Goal: Task Accomplishment & Management: Complete application form

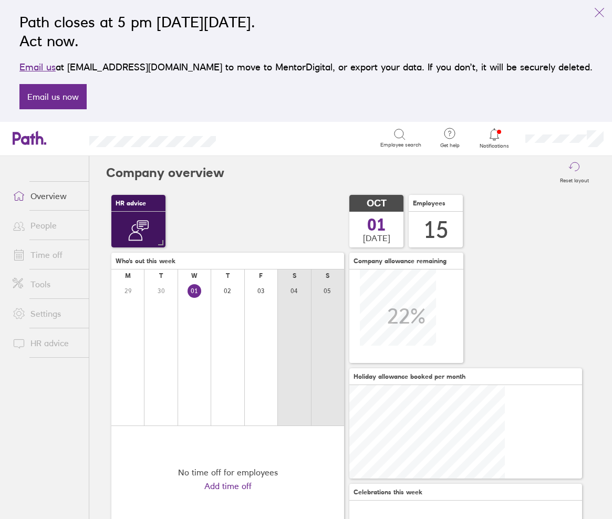
scroll to position [94, 233]
click at [58, 255] on link "Time off" at bounding box center [46, 254] width 85 height 21
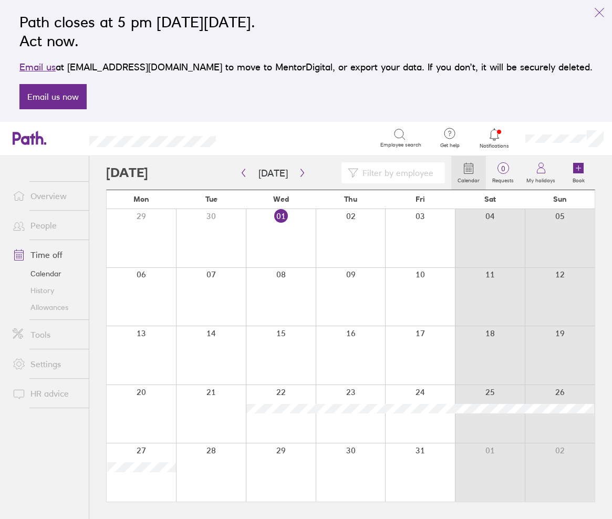
click at [413, 177] on input at bounding box center [399, 173] width 80 height 20
click at [299, 173] on icon "button" at bounding box center [303, 173] width 8 height 8
click at [300, 173] on icon "button" at bounding box center [303, 173] width 8 height 8
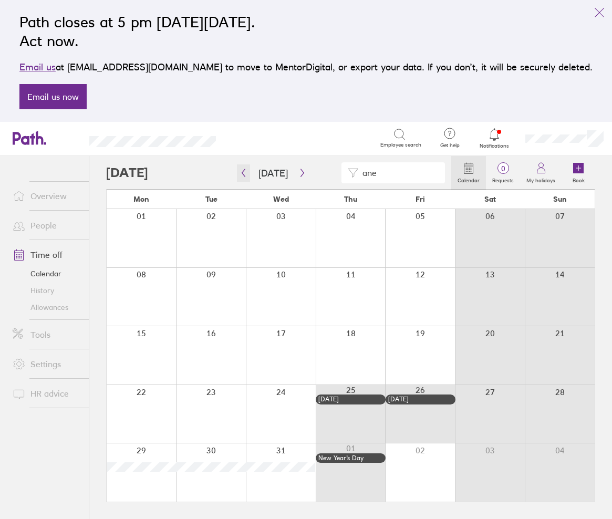
click at [245, 174] on icon "button" at bounding box center [244, 173] width 8 height 8
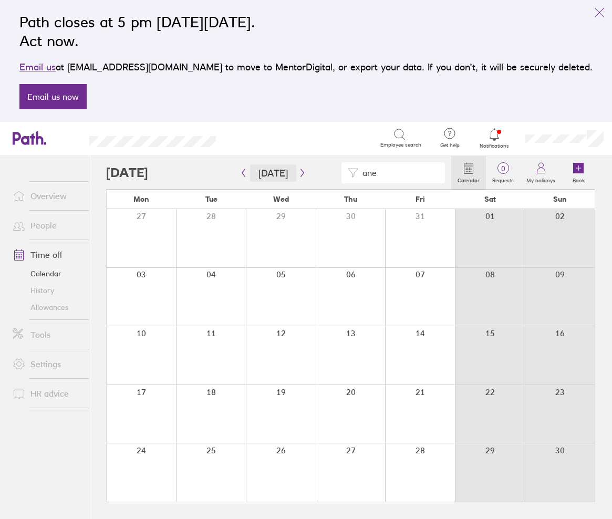
click at [252, 177] on button "[DATE]" at bounding box center [273, 173] width 46 height 17
click at [241, 172] on icon "button" at bounding box center [244, 173] width 8 height 8
click at [242, 172] on icon "button" at bounding box center [244, 173] width 8 height 8
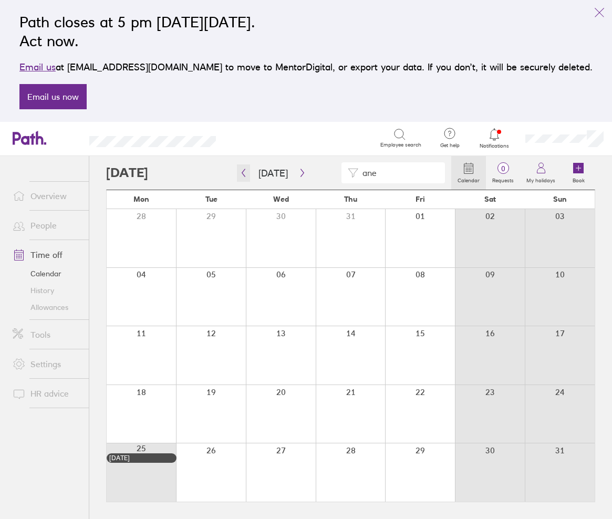
click at [247, 172] on icon "button" at bounding box center [244, 173] width 8 height 8
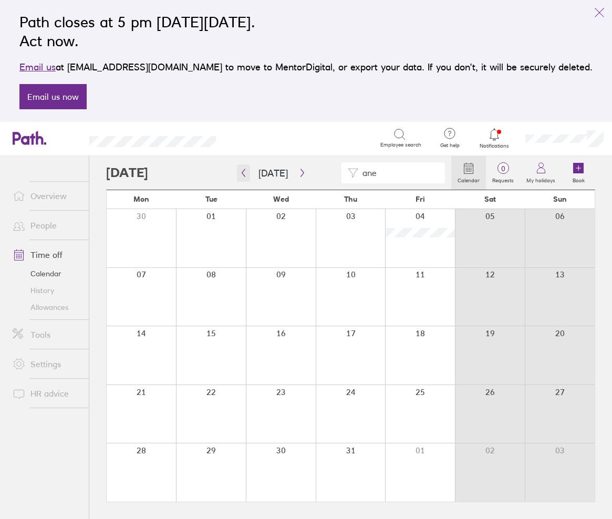
click at [243, 173] on icon "button" at bounding box center [244, 173] width 8 height 8
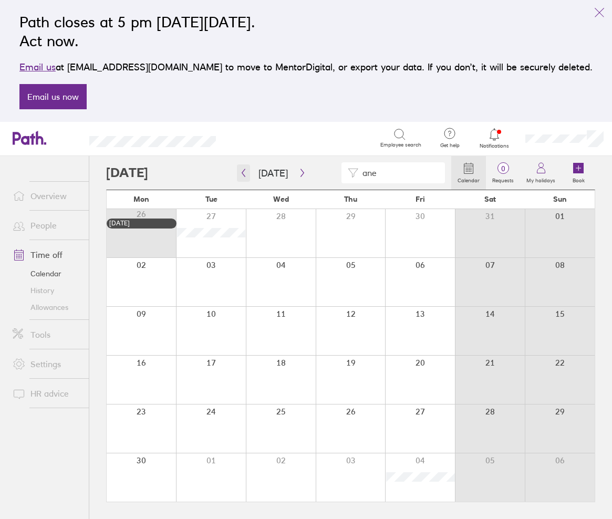
click at [241, 171] on icon "button" at bounding box center [244, 173] width 8 height 8
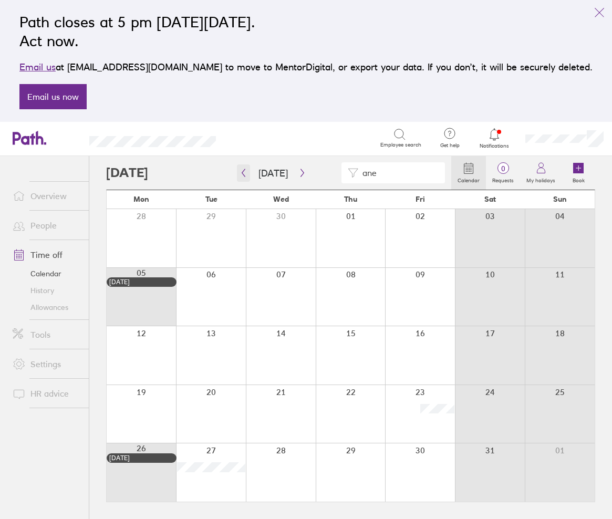
click at [243, 175] on icon "button" at bounding box center [244, 173] width 8 height 8
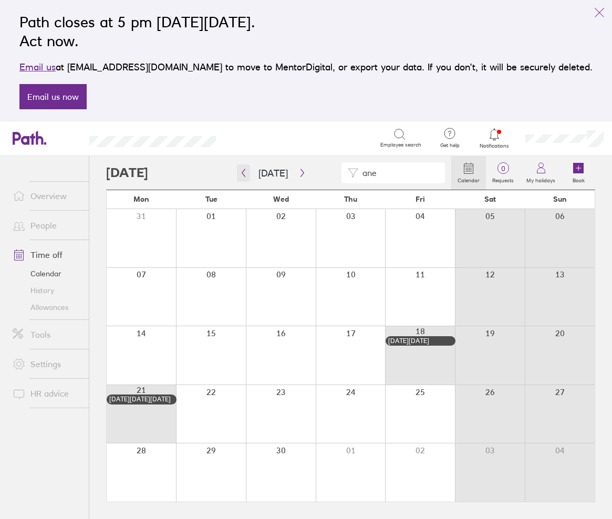
click at [243, 175] on icon "button" at bounding box center [244, 173] width 8 height 8
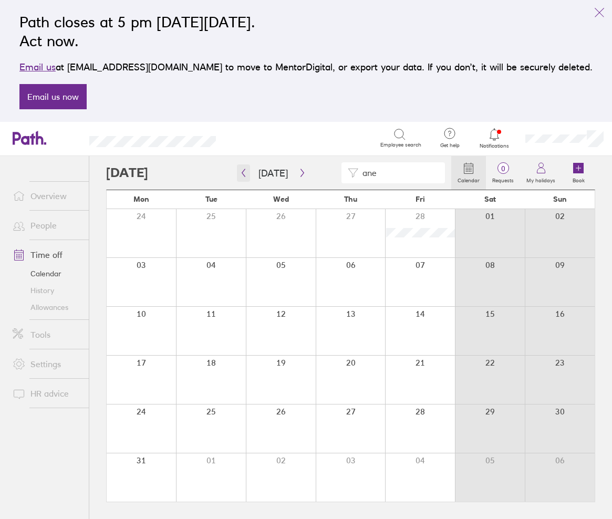
click at [244, 172] on icon "button" at bounding box center [244, 173] width 8 height 8
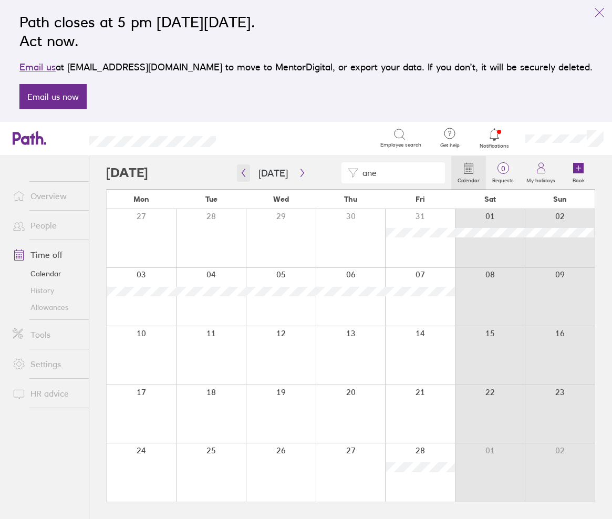
click at [247, 172] on icon "button" at bounding box center [244, 173] width 8 height 8
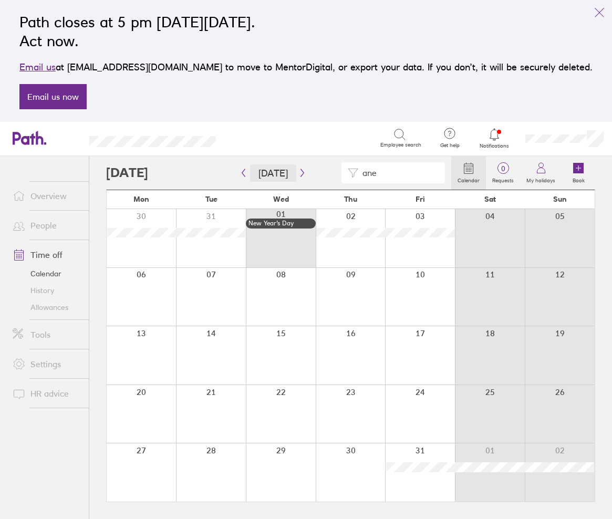
click at [269, 171] on button "[DATE]" at bounding box center [273, 173] width 46 height 17
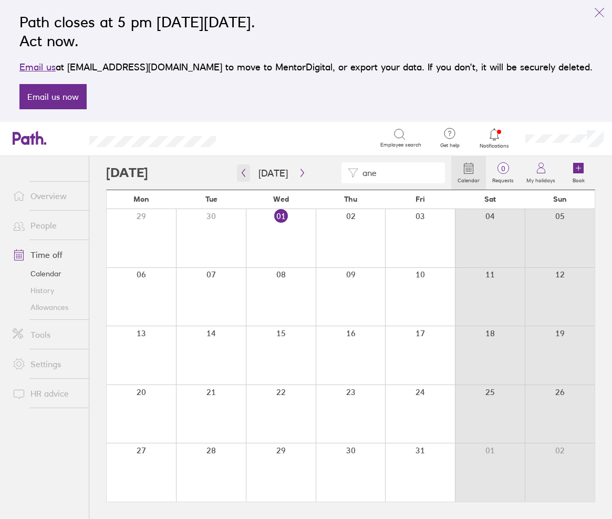
click at [244, 174] on icon "button" at bounding box center [244, 173] width 8 height 8
click at [397, 175] on input "ane" at bounding box center [399, 173] width 80 height 20
drag, startPoint x: 401, startPoint y: 176, endPoint x: 329, endPoint y: 181, distance: 72.7
click at [329, 181] on div "and" at bounding box center [278, 172] width 345 height 21
click at [153, 170] on div "cars" at bounding box center [278, 172] width 345 height 21
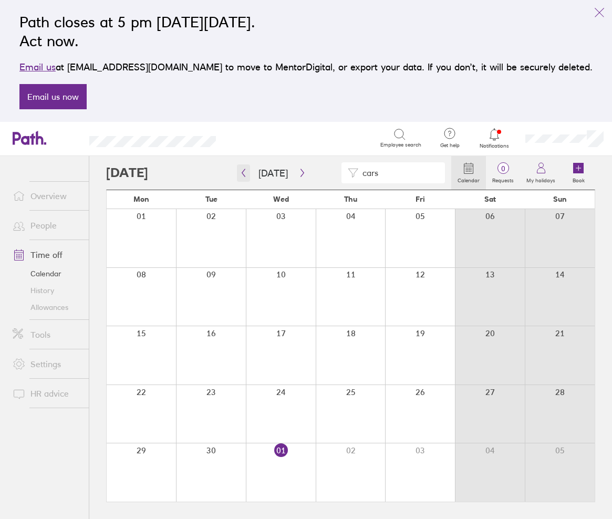
click at [245, 171] on icon "button" at bounding box center [244, 173] width 8 height 8
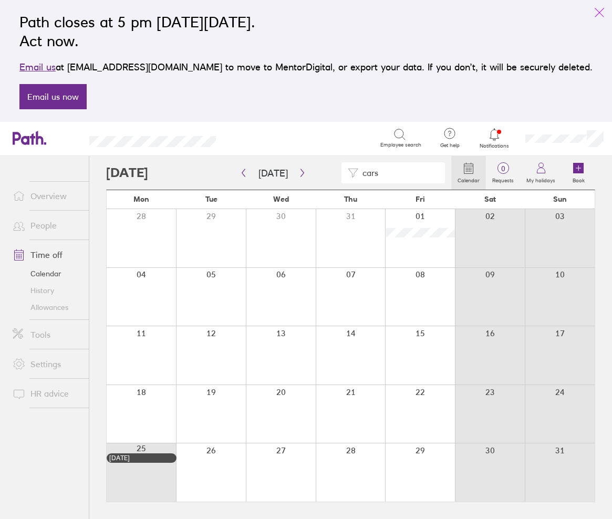
click at [601, 16] on icon "link" at bounding box center [599, 12] width 13 height 13
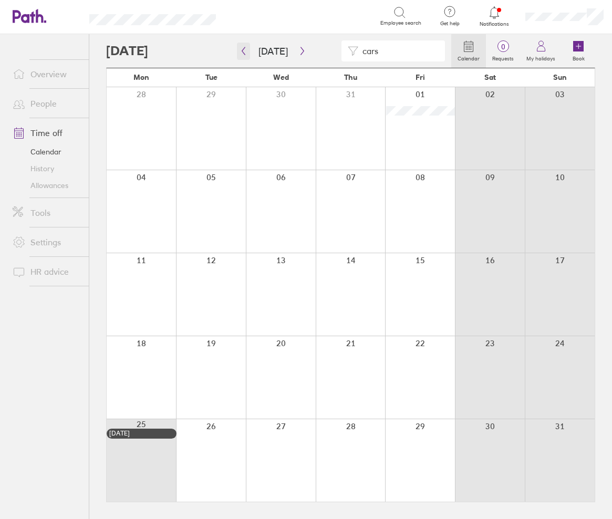
click at [245, 49] on icon "button" at bounding box center [244, 51] width 8 height 8
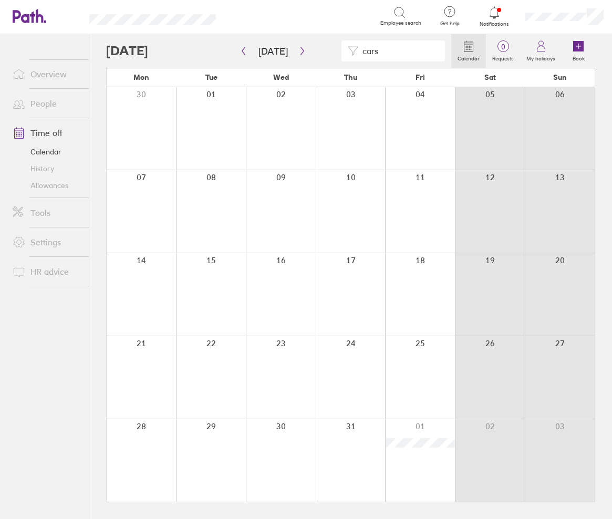
click at [141, 47] on div "cars" at bounding box center [278, 50] width 345 height 21
click at [244, 52] on icon "button" at bounding box center [244, 51] width 8 height 8
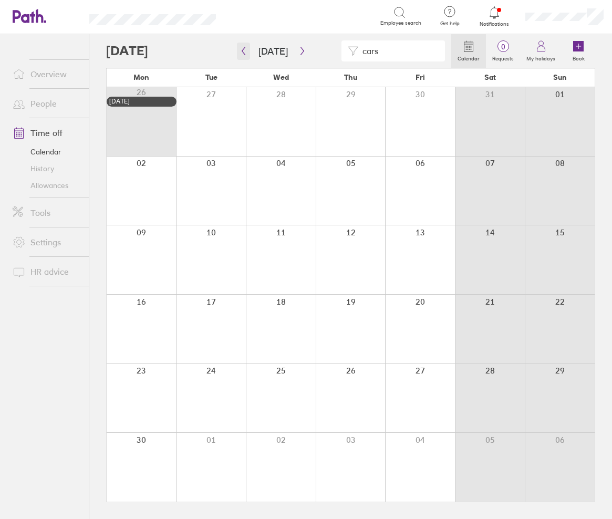
click at [244, 52] on icon "button" at bounding box center [244, 51] width 8 height 8
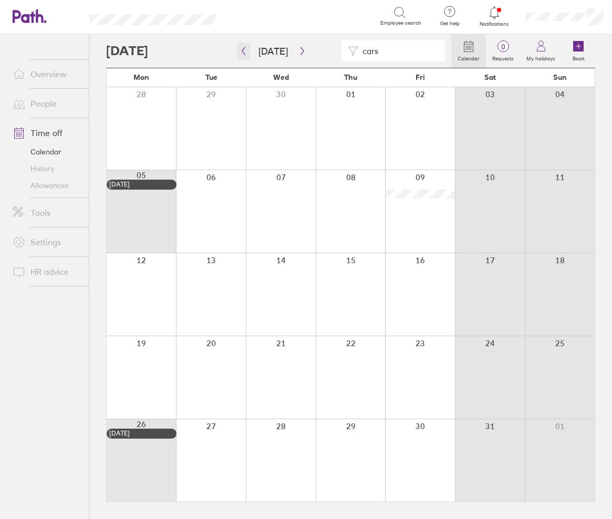
click at [244, 52] on icon "button" at bounding box center [244, 51] width 8 height 8
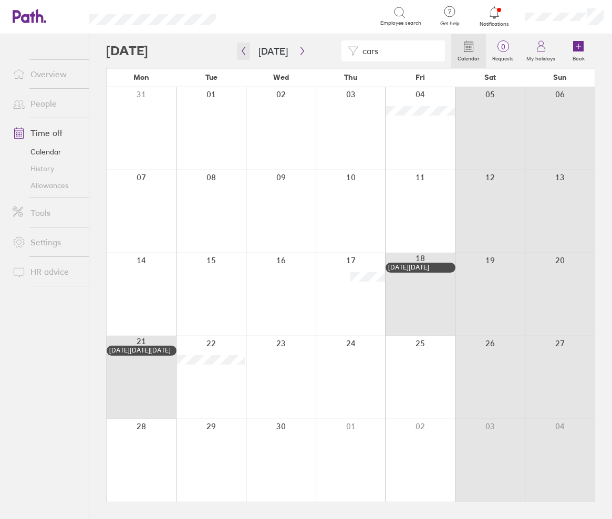
click at [244, 52] on icon "button" at bounding box center [244, 51] width 8 height 8
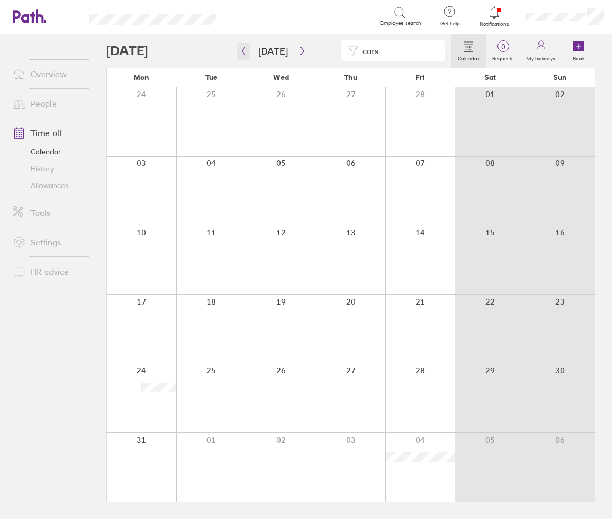
click at [244, 52] on icon "button" at bounding box center [244, 51] width 8 height 8
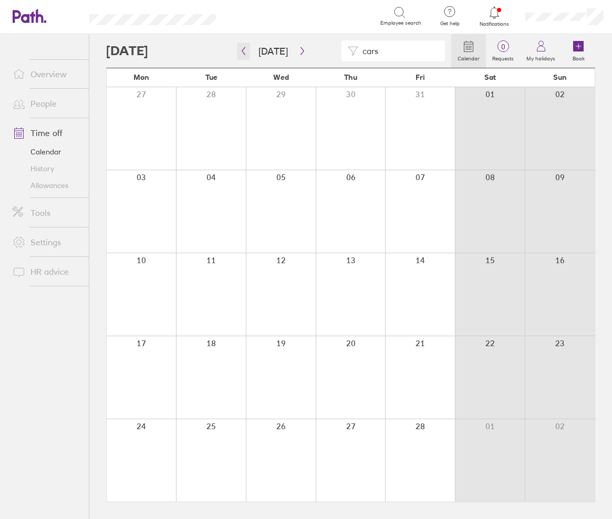
click at [244, 52] on icon "button" at bounding box center [244, 51] width 8 height 8
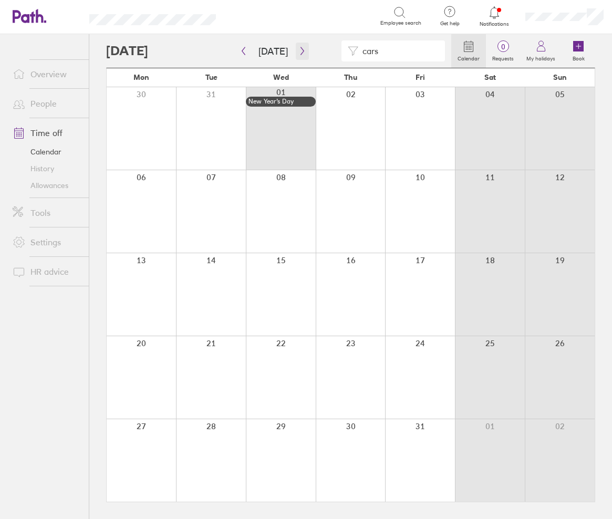
click at [299, 50] on icon "button" at bounding box center [303, 51] width 8 height 8
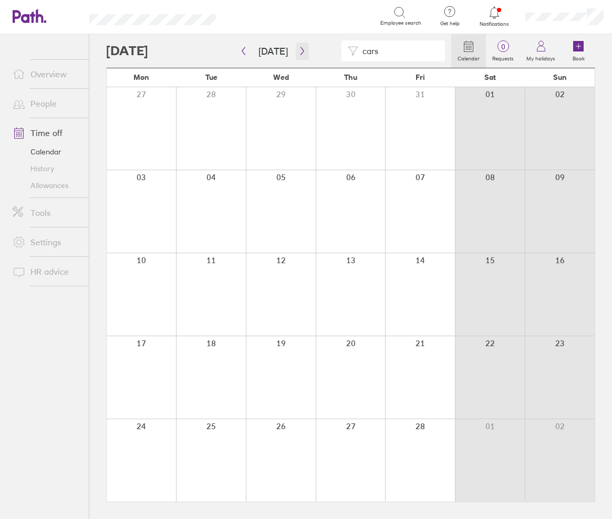
click at [299, 54] on icon "button" at bounding box center [303, 51] width 8 height 8
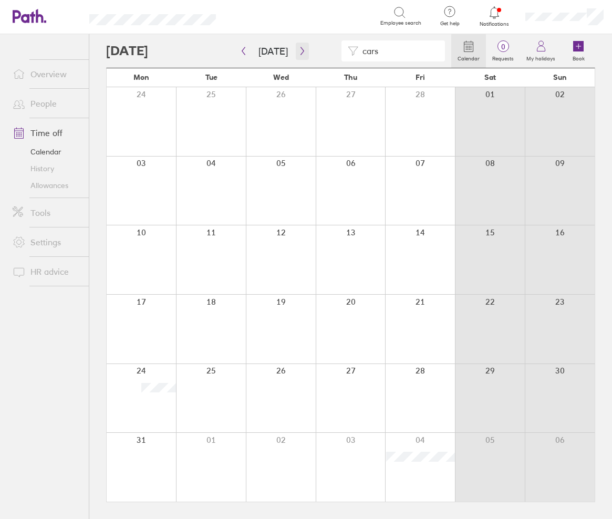
click at [301, 50] on icon "button" at bounding box center [303, 51] width 8 height 8
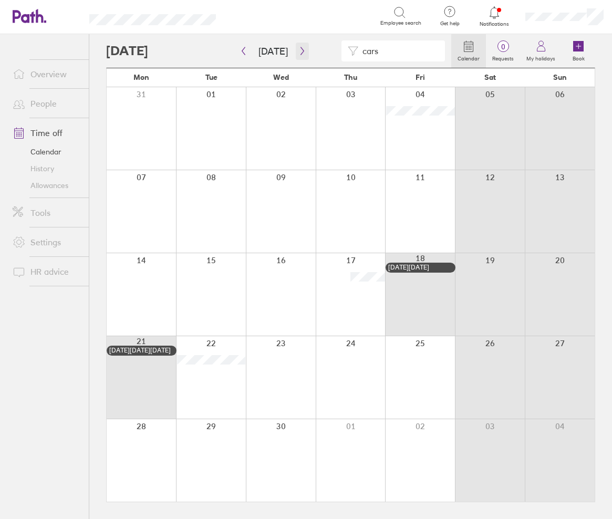
click at [303, 50] on icon "button" at bounding box center [303, 51] width 8 height 8
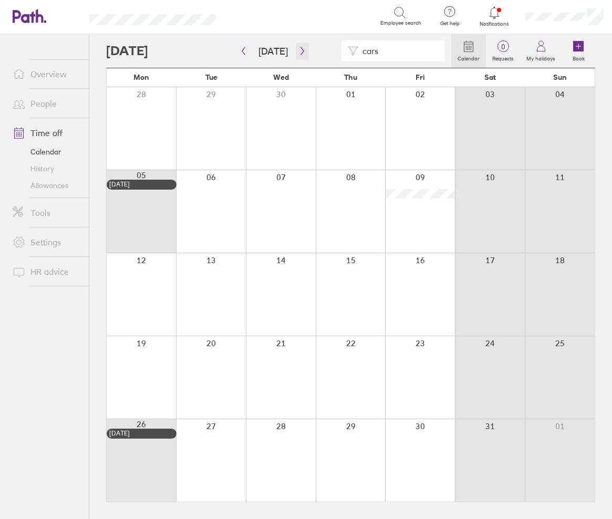
click at [299, 49] on icon "button" at bounding box center [303, 51] width 8 height 8
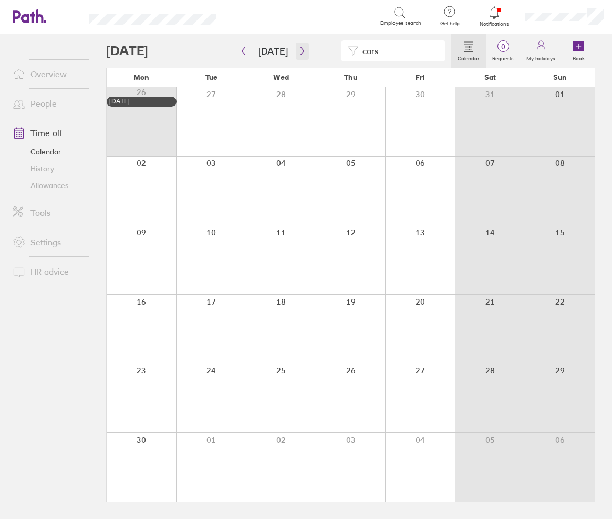
click at [299, 49] on icon "button" at bounding box center [303, 51] width 8 height 8
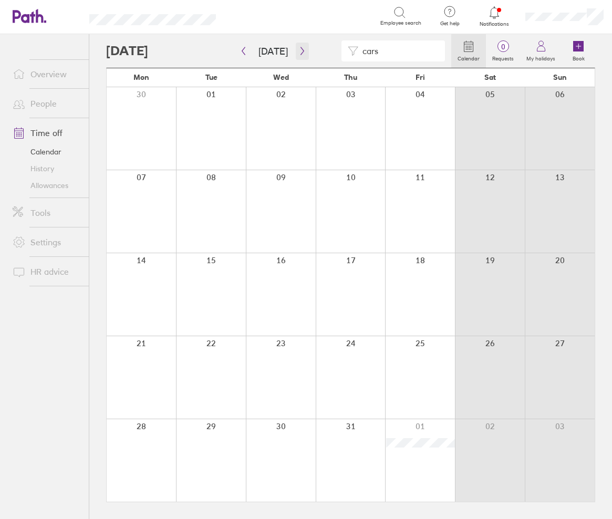
click at [303, 49] on button "button" at bounding box center [302, 51] width 13 height 17
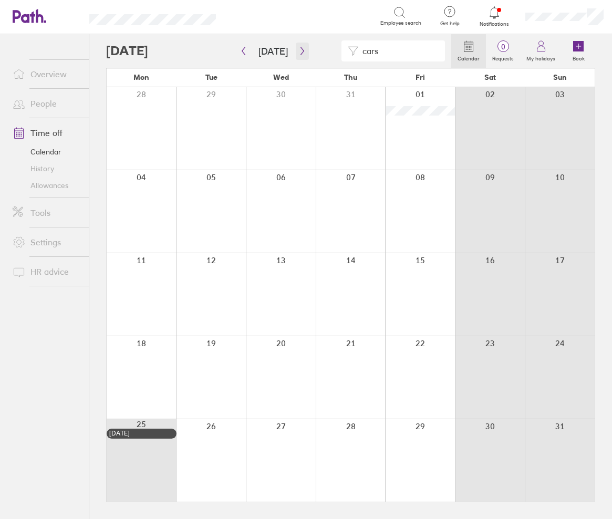
click at [299, 48] on icon "button" at bounding box center [303, 51] width 8 height 8
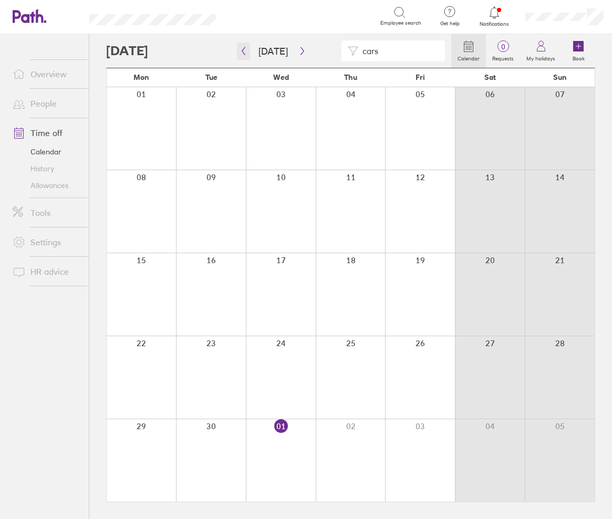
click at [244, 48] on icon "button" at bounding box center [243, 51] width 3 height 8
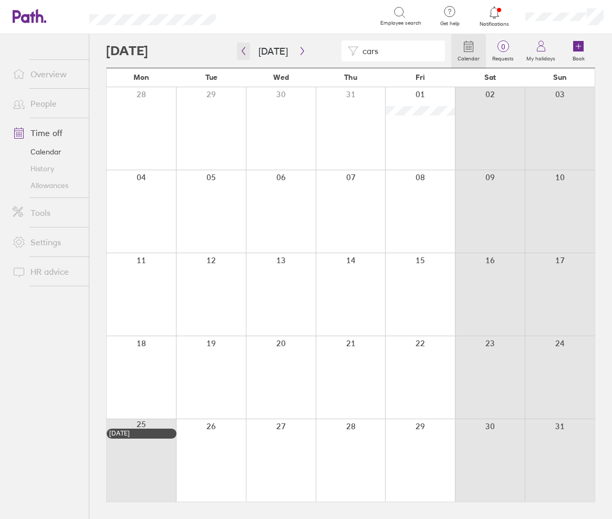
click at [244, 48] on icon "button" at bounding box center [243, 51] width 3 height 8
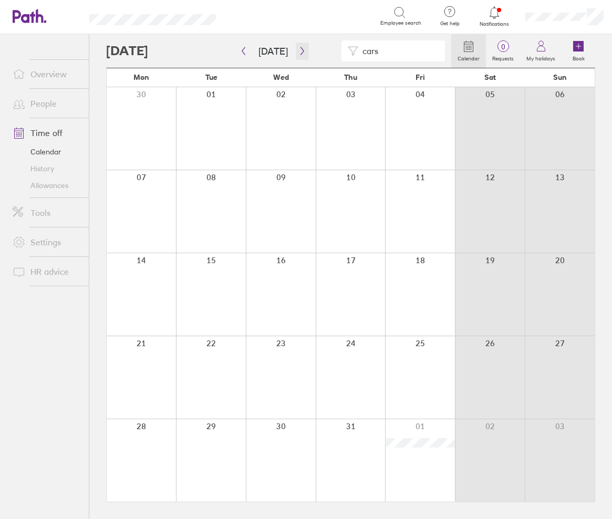
click at [302, 52] on icon "button" at bounding box center [303, 51] width 8 height 8
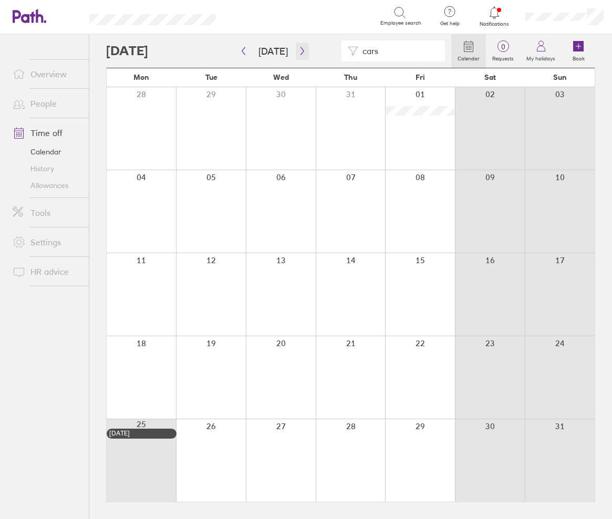
click at [299, 50] on icon "button" at bounding box center [303, 51] width 8 height 8
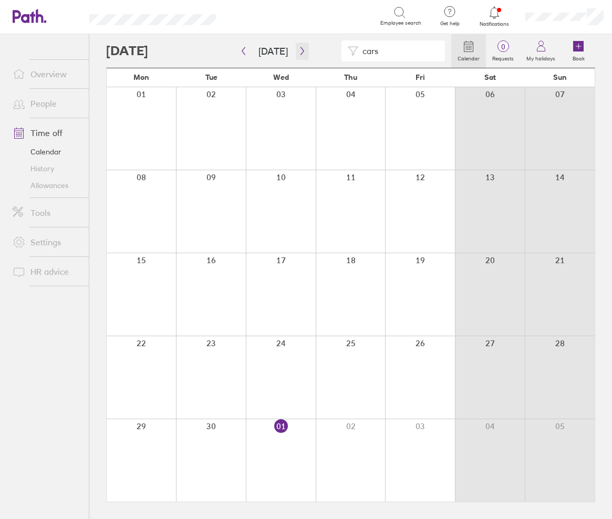
click at [299, 50] on icon "button" at bounding box center [303, 51] width 8 height 8
click at [299, 51] on icon "button" at bounding box center [303, 51] width 8 height 8
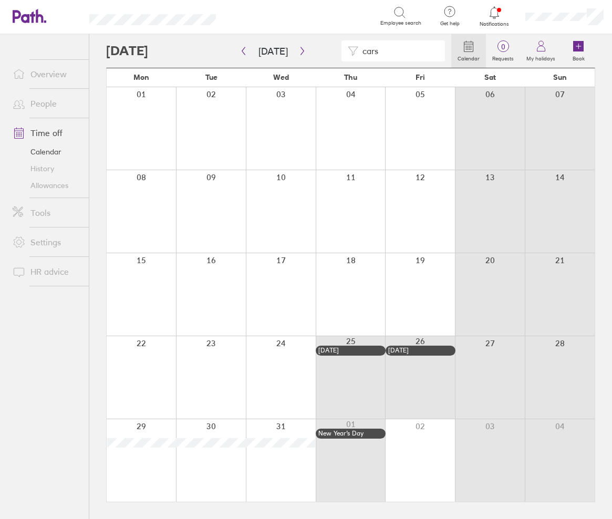
drag, startPoint x: 392, startPoint y: 49, endPoint x: 346, endPoint y: 60, distance: 47.0
click at [346, 60] on div "cars" at bounding box center [394, 50] width 104 height 21
type input "eug"
click at [241, 47] on icon "button" at bounding box center [244, 51] width 8 height 8
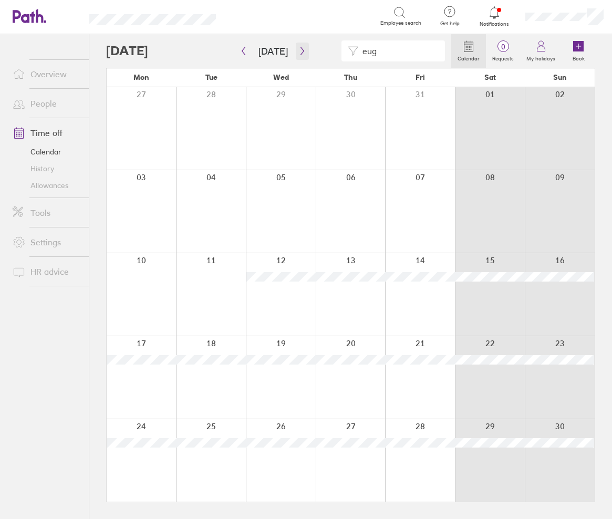
click at [302, 53] on icon "button" at bounding box center [303, 51] width 8 height 8
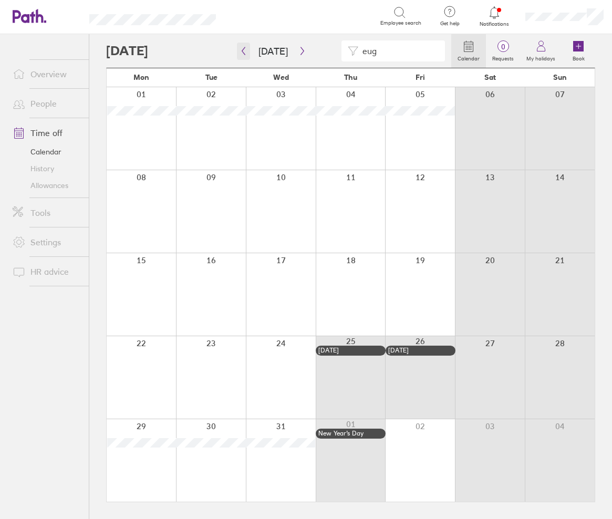
click at [244, 52] on icon "button" at bounding box center [244, 51] width 8 height 8
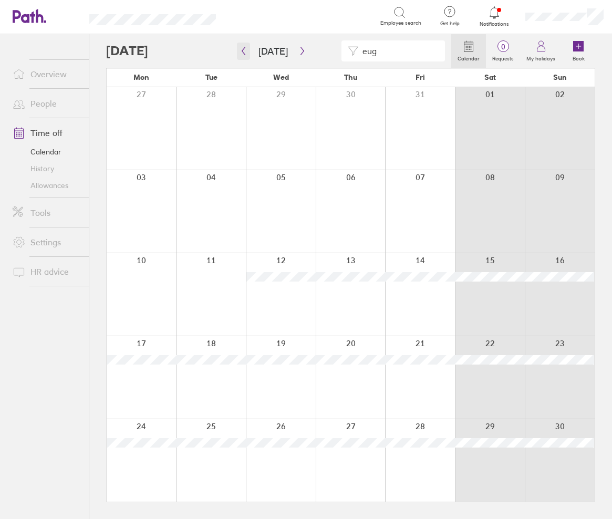
click at [249, 52] on button "button" at bounding box center [243, 51] width 13 height 17
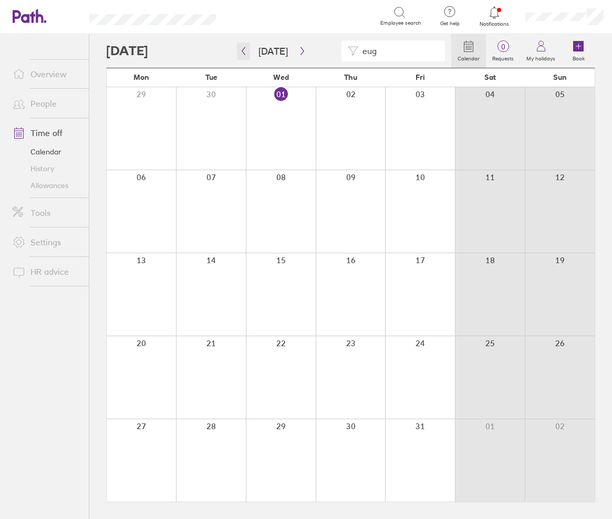
click at [249, 52] on button "button" at bounding box center [243, 51] width 13 height 17
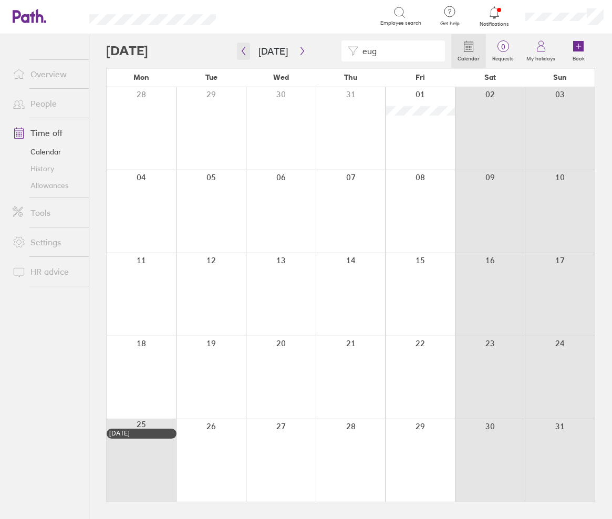
click at [242, 50] on icon "button" at bounding box center [244, 51] width 8 height 8
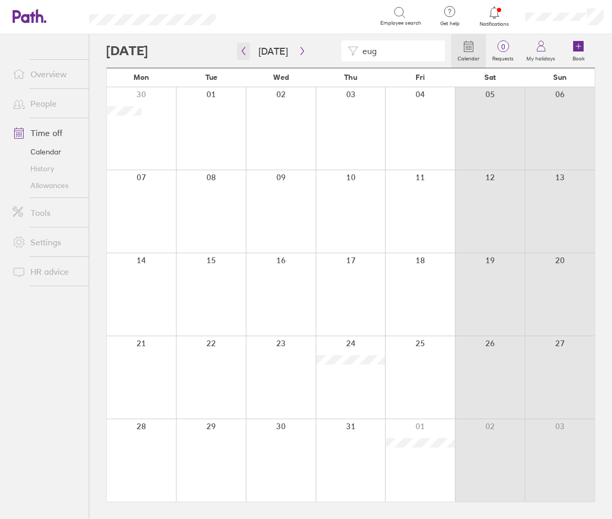
click at [242, 52] on icon "button" at bounding box center [244, 51] width 8 height 8
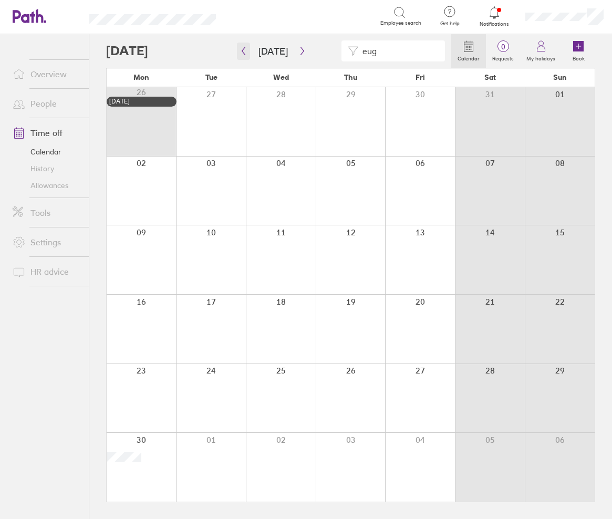
click at [245, 54] on icon "button" at bounding box center [244, 51] width 8 height 8
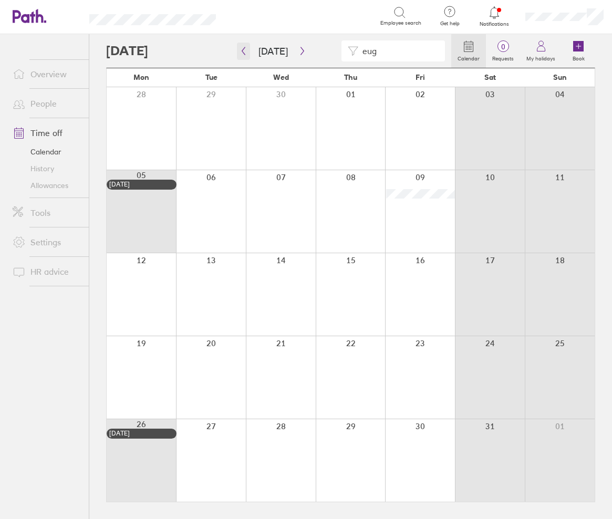
click at [243, 55] on button "button" at bounding box center [243, 51] width 13 height 17
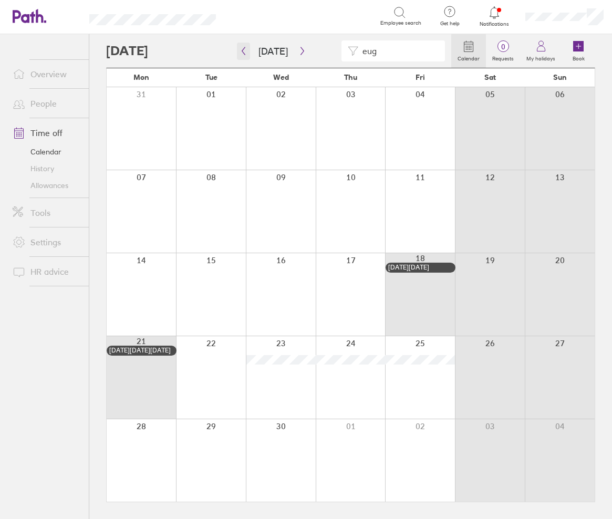
click at [239, 53] on button "button" at bounding box center [243, 51] width 13 height 17
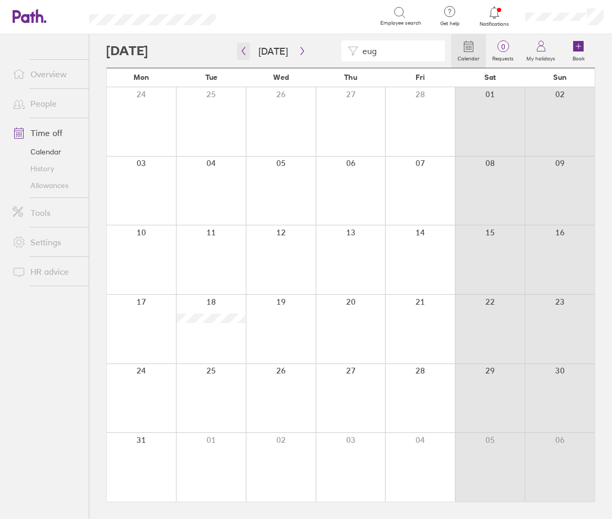
click at [246, 50] on icon "button" at bounding box center [244, 51] width 8 height 8
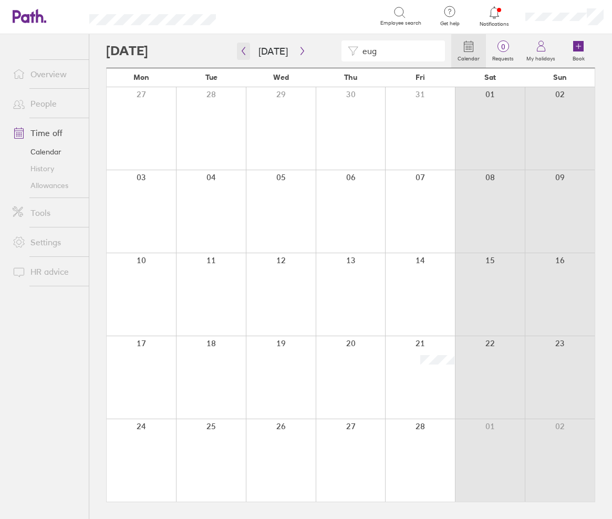
click at [243, 53] on icon "button" at bounding box center [243, 51] width 3 height 8
